Goal: Task Accomplishment & Management: Complete application form

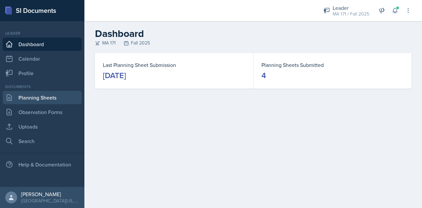
click at [66, 100] on link "Planning Sheets" at bounding box center [42, 97] width 79 height 13
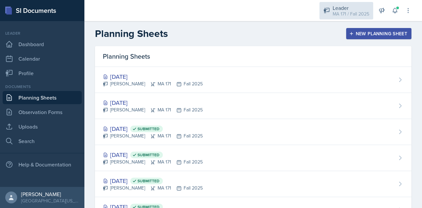
click at [340, 5] on div "Leader" at bounding box center [350, 8] width 37 height 8
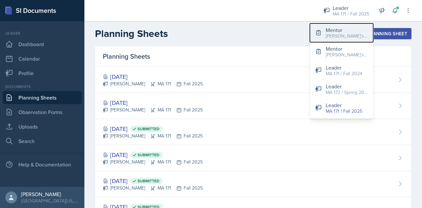
click at [343, 32] on div "Mentor" at bounding box center [346, 30] width 42 height 8
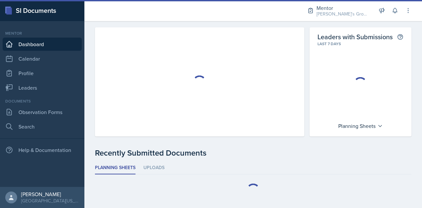
scroll to position [30, 0]
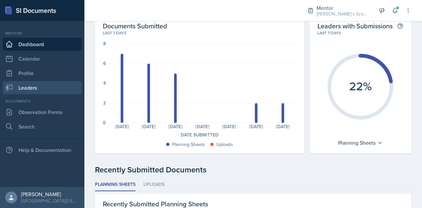
click at [32, 89] on link "Leaders" at bounding box center [42, 87] width 79 height 13
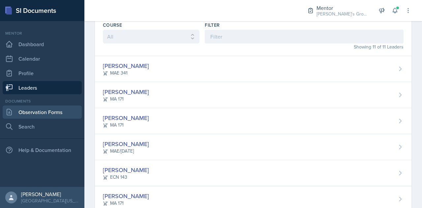
click at [56, 113] on link "Observation Forms" at bounding box center [42, 111] width 79 height 13
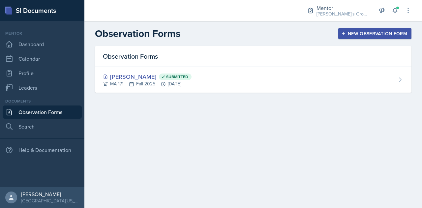
click at [364, 31] on div "New Observation Form" at bounding box center [374, 33] width 65 height 5
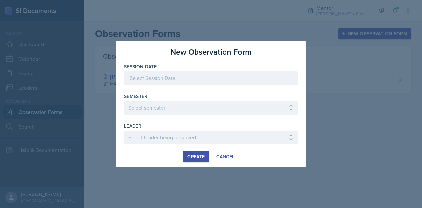
click at [224, 82] on div at bounding box center [211, 78] width 174 height 14
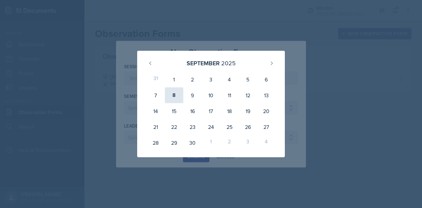
click at [172, 97] on div "8" at bounding box center [174, 95] width 18 height 16
type input "[DATE]"
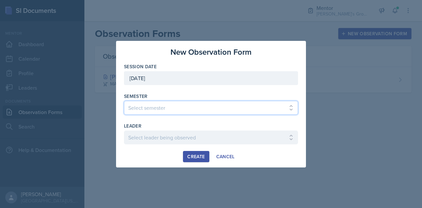
click at [196, 114] on select "Select semester All Fall 2021 Spring 2022 Fall 2022 Fall 2023 Spring 2023 Sprin…" at bounding box center [211, 108] width 174 height 14
select select "19fb88f7-c89b-4031-b5a0-458fd49807a1"
click at [124, 101] on select "Select semester All Fall 2021 Spring 2022 Fall 2022 Fall 2023 Spring 2023 Sprin…" at bounding box center [211, 108] width 174 height 14
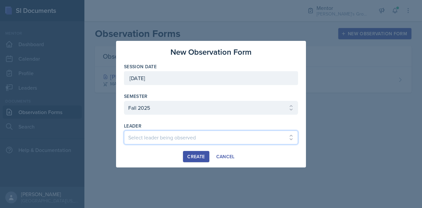
click at [192, 136] on select "Select leader being observed [PERSON_NAME] / [GEOGRAPHIC_DATA] 172 / [PERSON_NA…" at bounding box center [211, 137] width 174 height 14
select select "95127b00-59d2-4541-a55a-476061e4fb73"
click at [124, 130] on select "Select leader being observed [PERSON_NAME] / [GEOGRAPHIC_DATA] 172 / [PERSON_NA…" at bounding box center [211, 137] width 174 height 14
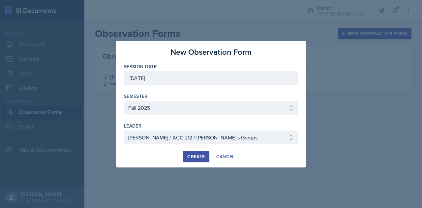
click at [194, 156] on div "Create" at bounding box center [195, 156] width 17 height 5
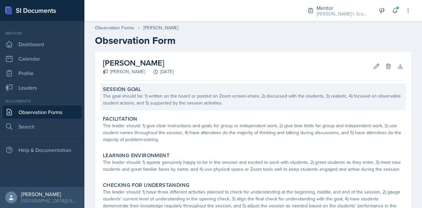
click at [182, 94] on div "The goal should be: 1) written on the board or posted on Zoom screen-share, 2) …" at bounding box center [253, 100] width 300 height 14
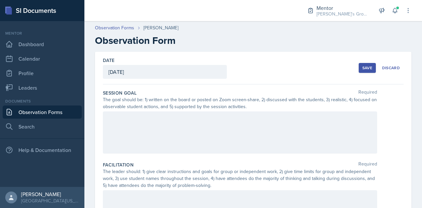
click at [214, 127] on div at bounding box center [240, 132] width 274 height 42
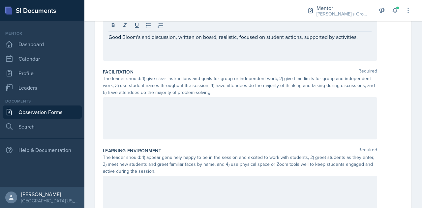
click at [155, 129] on div at bounding box center [240, 118] width 274 height 42
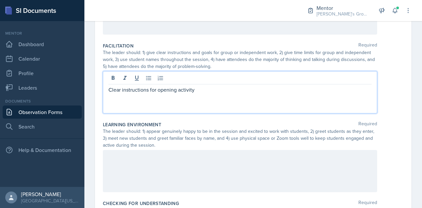
scroll to position [119, 0]
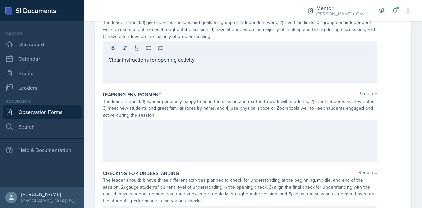
click at [152, 141] on div at bounding box center [240, 141] width 274 height 42
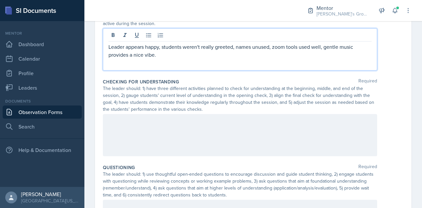
click at [157, 139] on div at bounding box center [240, 135] width 274 height 42
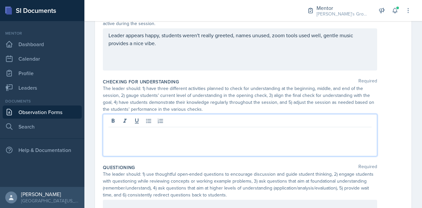
scroll to position [252, 0]
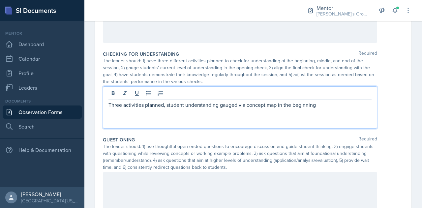
click at [166, 181] on p at bounding box center [239, 179] width 263 height 8
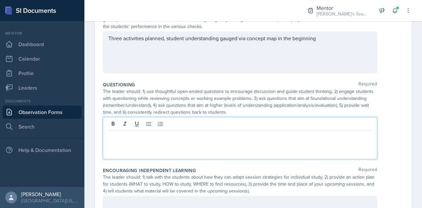
scroll to position [324, 0]
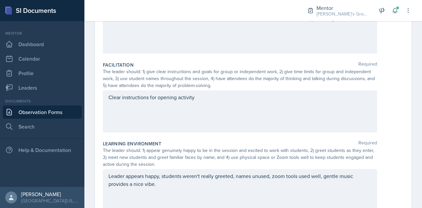
click at [209, 108] on div "Clear instructions for opening activity" at bounding box center [240, 111] width 274 height 42
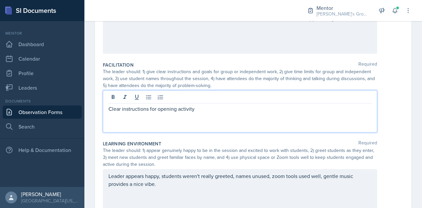
scroll to position [111, 0]
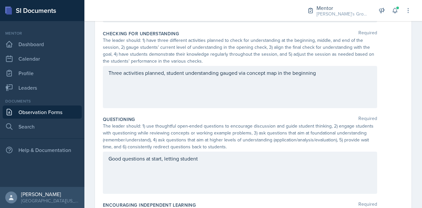
click at [232, 162] on div "Good questions at start, letting student" at bounding box center [240, 173] width 274 height 42
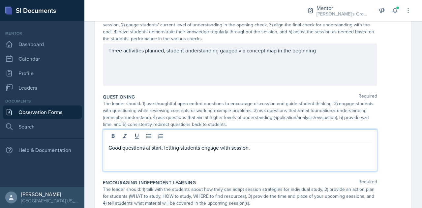
scroll to position [301, 0]
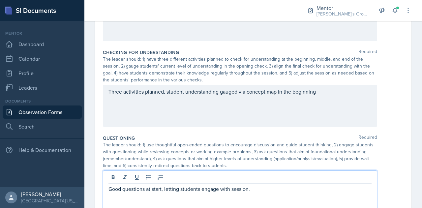
click at [337, 96] on div "Three activities planned, student understanding gauged via concept map in the b…" at bounding box center [240, 106] width 274 height 42
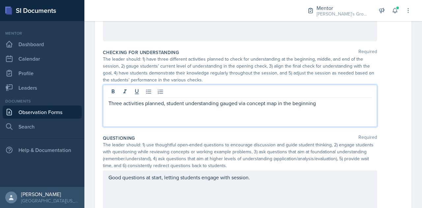
scroll to position [281, 0]
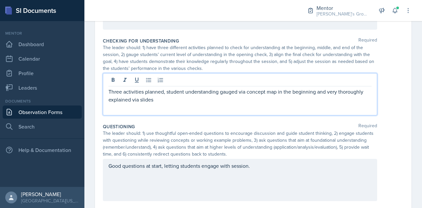
click at [197, 99] on p "Three activities planned, student understanding gauged via concept map in the b…" at bounding box center [239, 96] width 263 height 16
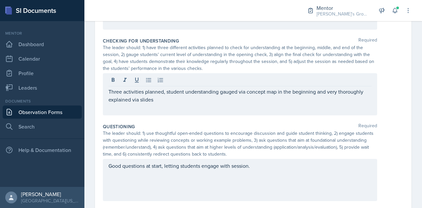
click at [336, 104] on div "Three activities planned, student understanding gauged via concept map in the b…" at bounding box center [240, 94] width 274 height 42
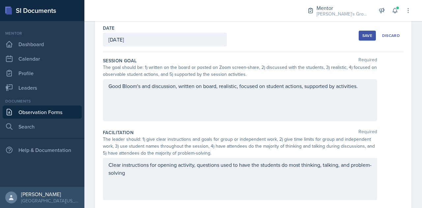
click at [242, 184] on div "Clear instructions for opening activity, questions used to have the students do…" at bounding box center [240, 179] width 274 height 42
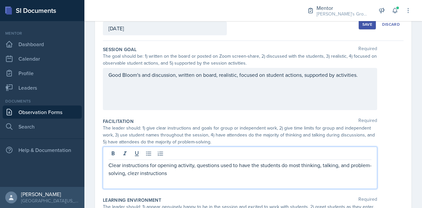
click at [157, 173] on p "Clear instructions for opening activity, questions used to have the students do…" at bounding box center [239, 169] width 263 height 16
click at [208, 180] on div "Clear instructions for opening activity, questions used to have the students do…" at bounding box center [240, 168] width 274 height 42
click at [202, 173] on p "Clear instructions for opening activity, questions used to have the students do…" at bounding box center [239, 169] width 263 height 16
click at [308, 56] on div "The goal should be: 1) written on the board or posted on Zoom screen-share, 2) …" at bounding box center [240, 60] width 274 height 14
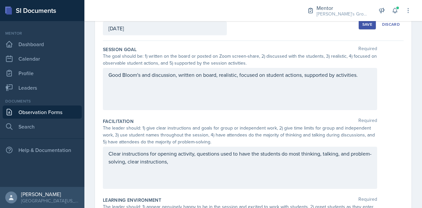
click at [256, 174] on div "Clear instructions for opening activity, questions used to have the students do…" at bounding box center [240, 168] width 274 height 42
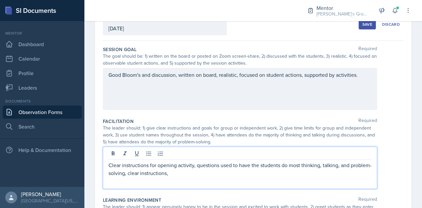
scroll to position [55, 0]
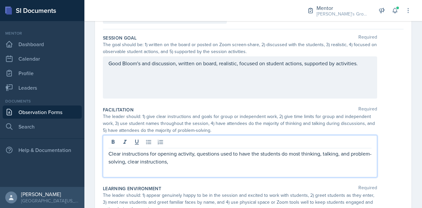
click at [208, 77] on div "Good Bloom's and discussion, written on board, realistic, focused on student ac…" at bounding box center [240, 77] width 274 height 42
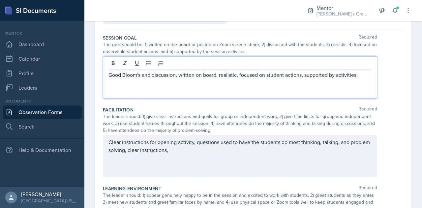
scroll to position [67, 0]
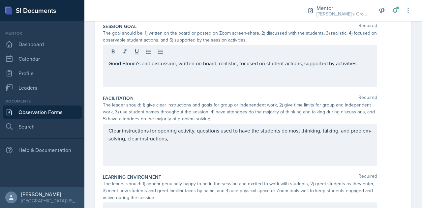
click at [107, 64] on div "Good Bloom's and discussion, written on board, realistic, focused on student ac…" at bounding box center [240, 66] width 274 height 42
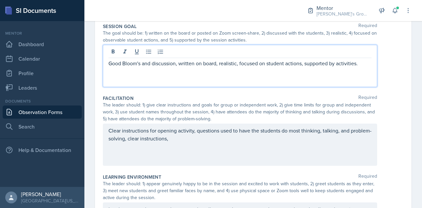
click at [109, 64] on p "Good Bloom's and discussion, written on board, realistic, focused on student ac…" at bounding box center [239, 63] width 263 height 8
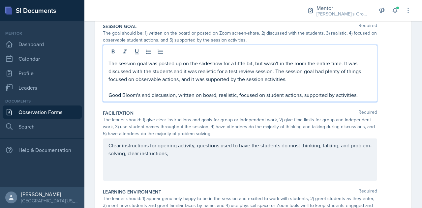
click at [167, 95] on p "Good Bloom's and discussion, written on board, realistic, focused on student ac…" at bounding box center [239, 95] width 263 height 8
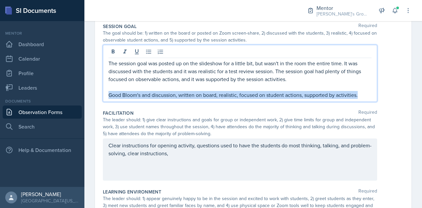
click at [167, 95] on p "Good Bloom's and discussion, written on board, realistic, focused on student ac…" at bounding box center [239, 95] width 263 height 8
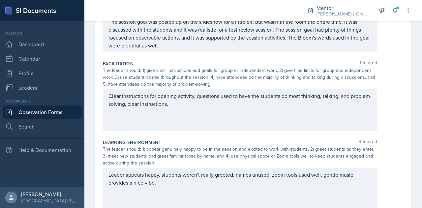
click at [195, 107] on div "Clear instructions for opening activity, questions used to have the students do…" at bounding box center [240, 110] width 274 height 42
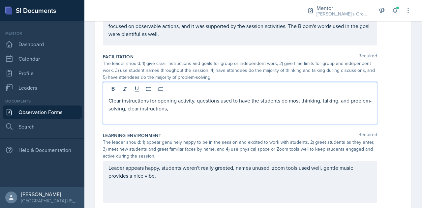
click at [109, 100] on p "Clear instructions for opening activity, questions used to have the students do…" at bounding box center [239, 105] width 263 height 16
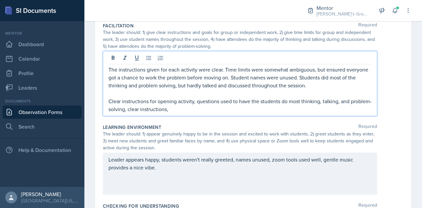
scroll to position [140, 0]
click at [193, 108] on p "Clear instructions for opening activity, questions used to have the students do…" at bounding box center [239, 105] width 263 height 16
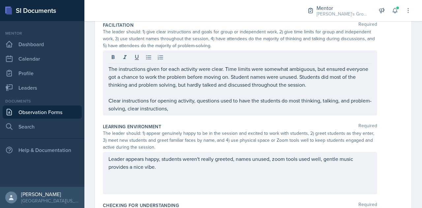
drag, startPoint x: 203, startPoint y: 113, endPoint x: 110, endPoint y: 93, distance: 95.6
click at [110, 93] on div "The instructions given for each activity were clear. Time limits were somewhat …" at bounding box center [240, 82] width 274 height 65
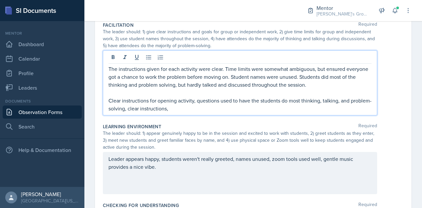
drag, startPoint x: 193, startPoint y: 106, endPoint x: 118, endPoint y: 92, distance: 77.1
click at [118, 92] on div "The instructions given for each activity were clear. Time limits were somewhat …" at bounding box center [239, 88] width 263 height 47
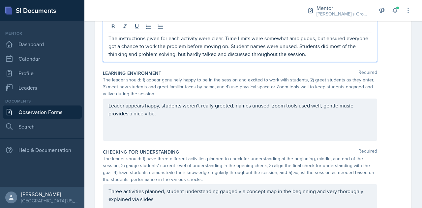
click at [184, 125] on div "Leader appears happy, students weren't really greeted, names unused, zoom tools…" at bounding box center [240, 119] width 274 height 42
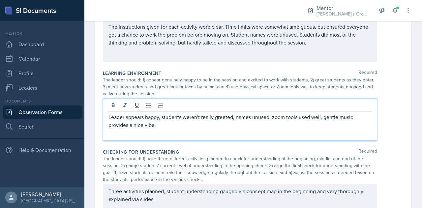
click at [109, 118] on p "Leader appears happy, students weren't really greeted, names unused, zoom tools…" at bounding box center [239, 121] width 263 height 16
click at [107, 118] on div "Leader appears happy, students weren't really greeted, names unused, zoom tools…" at bounding box center [240, 119] width 274 height 42
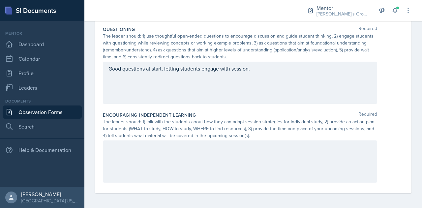
click at [169, 152] on div at bounding box center [240, 161] width 274 height 42
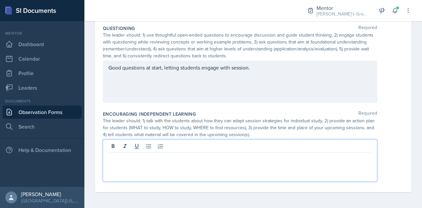
scroll to position [379, 0]
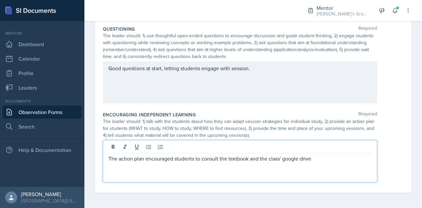
click at [279, 160] on p "The action plan encouraged students to consult the textbook and the class' goog…" at bounding box center [239, 158] width 263 height 8
click at [341, 161] on p "The action plan encouraged students to consult the textbook and the class's goo…" at bounding box center [239, 158] width 263 height 8
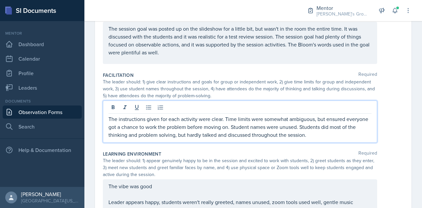
click at [329, 126] on p "The instructions given for each activity were clear. Time limits were somewhat …" at bounding box center [239, 127] width 263 height 24
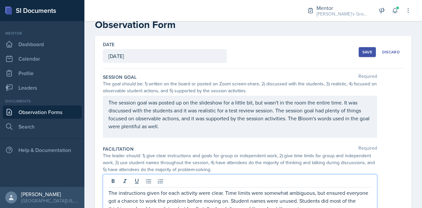
scroll to position [0, 0]
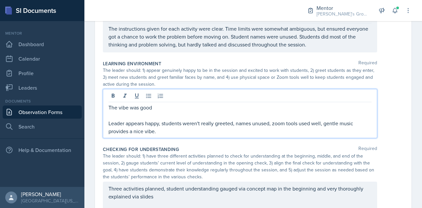
click at [258, 122] on p "Leader appears happy, students weren't really greeted, names unused, zoom tools…" at bounding box center [239, 127] width 263 height 16
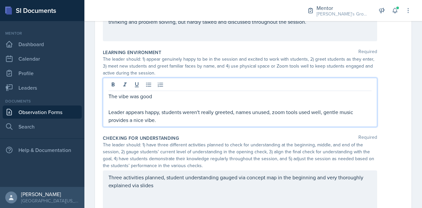
click at [182, 97] on p "The vibe was good" at bounding box center [239, 96] width 263 height 8
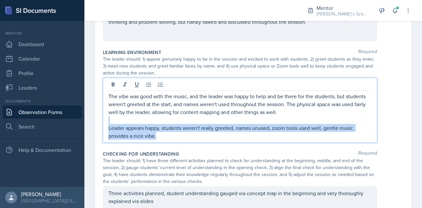
drag, startPoint x: 181, startPoint y: 133, endPoint x: 126, endPoint y: 119, distance: 57.5
click at [126, 119] on div "The vibe was good with the music, and the leader was happy to help and be there…" at bounding box center [239, 115] width 263 height 47
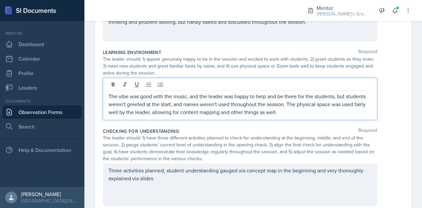
click at [177, 177] on p "Three activities planned, student understanding gauged via concept map in the b…" at bounding box center [239, 174] width 263 height 16
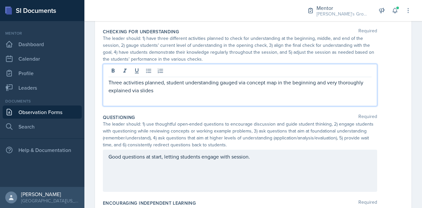
scroll to position [292, 0]
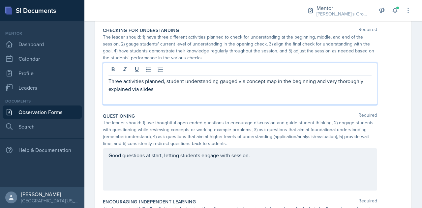
click at [224, 88] on p "Three activities planned, student understanding gauged via concept map in the b…" at bounding box center [239, 85] width 263 height 16
click at [206, 89] on p "Three activities planned, student understanding gauged via concept map in the b…" at bounding box center [239, 85] width 263 height 16
click at [109, 80] on p "Three activities planned, student understanding gauged via concept map in the b…" at bounding box center [239, 85] width 263 height 16
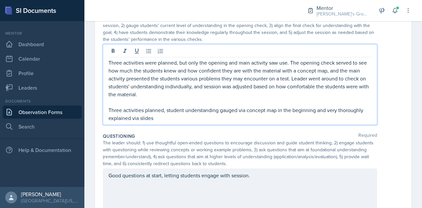
scroll to position [311, 0]
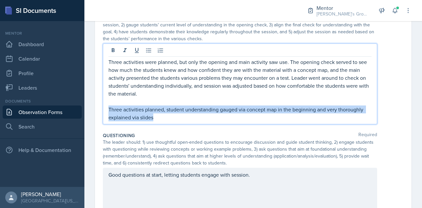
drag, startPoint x: 192, startPoint y: 114, endPoint x: 92, endPoint y: 110, distance: 100.2
click at [92, 110] on div "Date [DATE] [DATE] 31 1 2 3 4 5 6 7 8 9 10 11 12 13 14 15 16 17 18 19 20 21 22 …" at bounding box center [252, 28] width 337 height 574
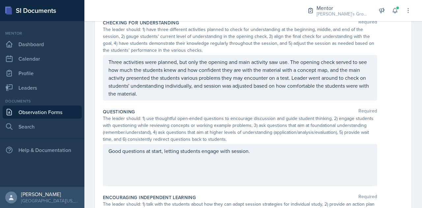
click at [288, 164] on div "Good questions at start, letting students engage with session." at bounding box center [240, 165] width 274 height 42
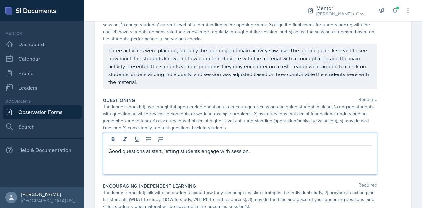
scroll to position [382, 0]
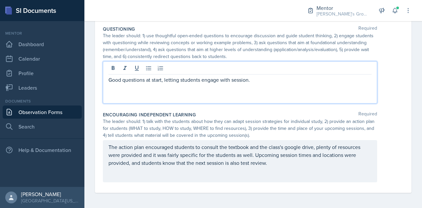
click at [107, 81] on div "Good questions at start, letting students engage with session." at bounding box center [240, 82] width 274 height 42
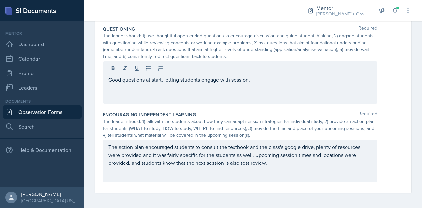
click at [108, 79] on div "Good questions at start, letting students engage with session." at bounding box center [240, 82] width 274 height 42
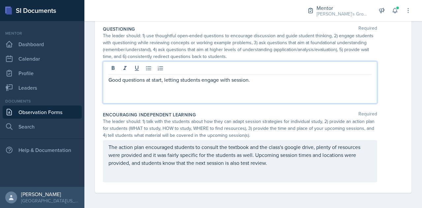
click at [110, 79] on p "Good questions at start, letting students engage with session." at bounding box center [239, 80] width 263 height 8
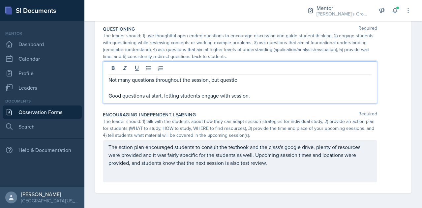
click at [156, 78] on p "Not many questions throughout the session, but questio" at bounding box center [239, 80] width 263 height 8
click at [277, 80] on p "Not many questions from students throughout the session, but questio" at bounding box center [239, 80] width 263 height 8
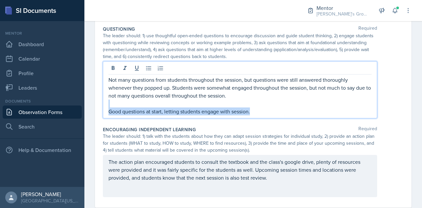
drag, startPoint x: 269, startPoint y: 112, endPoint x: 108, endPoint y: 101, distance: 161.5
click at [108, 101] on div "Not many questions from students throughout the session, but questions were sti…" at bounding box center [239, 96] width 263 height 40
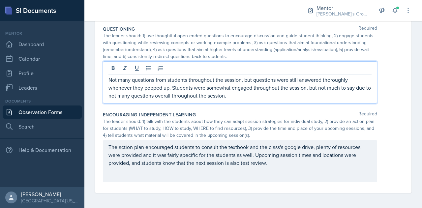
click at [269, 166] on div "The action plan encouraged students to consult the textbook and the class's goo…" at bounding box center [240, 161] width 274 height 42
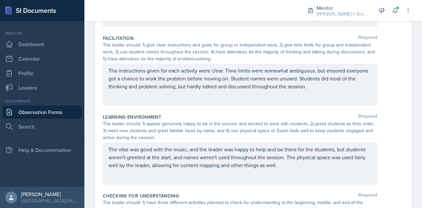
scroll to position [0, 0]
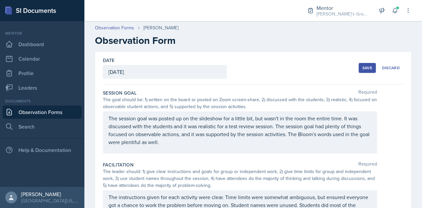
click at [365, 68] on div "Save" at bounding box center [367, 67] width 10 height 5
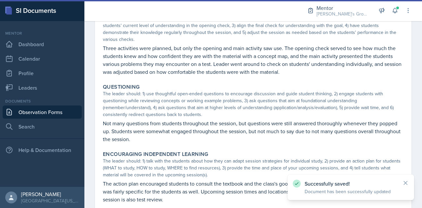
scroll to position [285, 0]
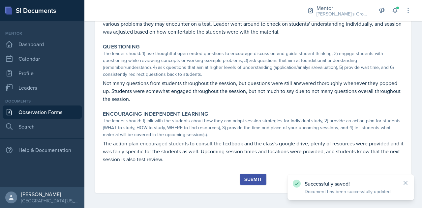
click at [255, 178] on div "Submit" at bounding box center [252, 179] width 17 height 5
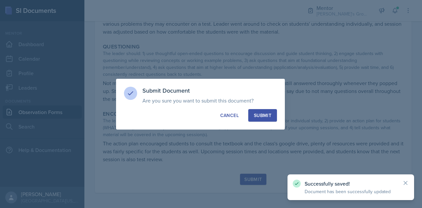
click at [261, 114] on div "Submit" at bounding box center [262, 115] width 17 height 7
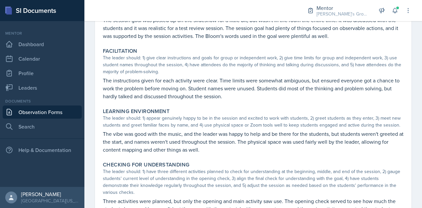
scroll to position [91, 0]
